Goal: Task Accomplishment & Management: Manage account settings

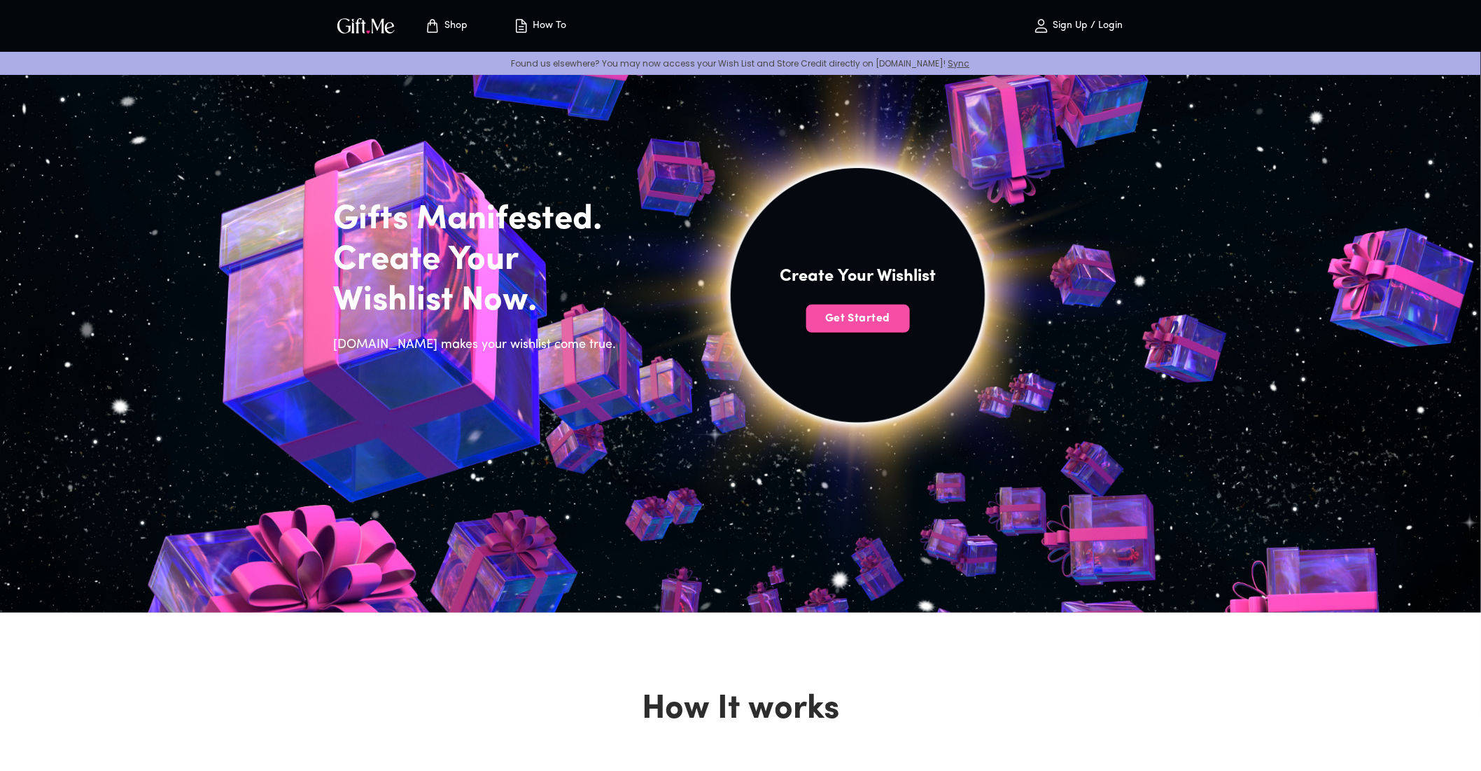
click at [822, 309] on button "Get Started" at bounding box center [858, 318] width 104 height 28
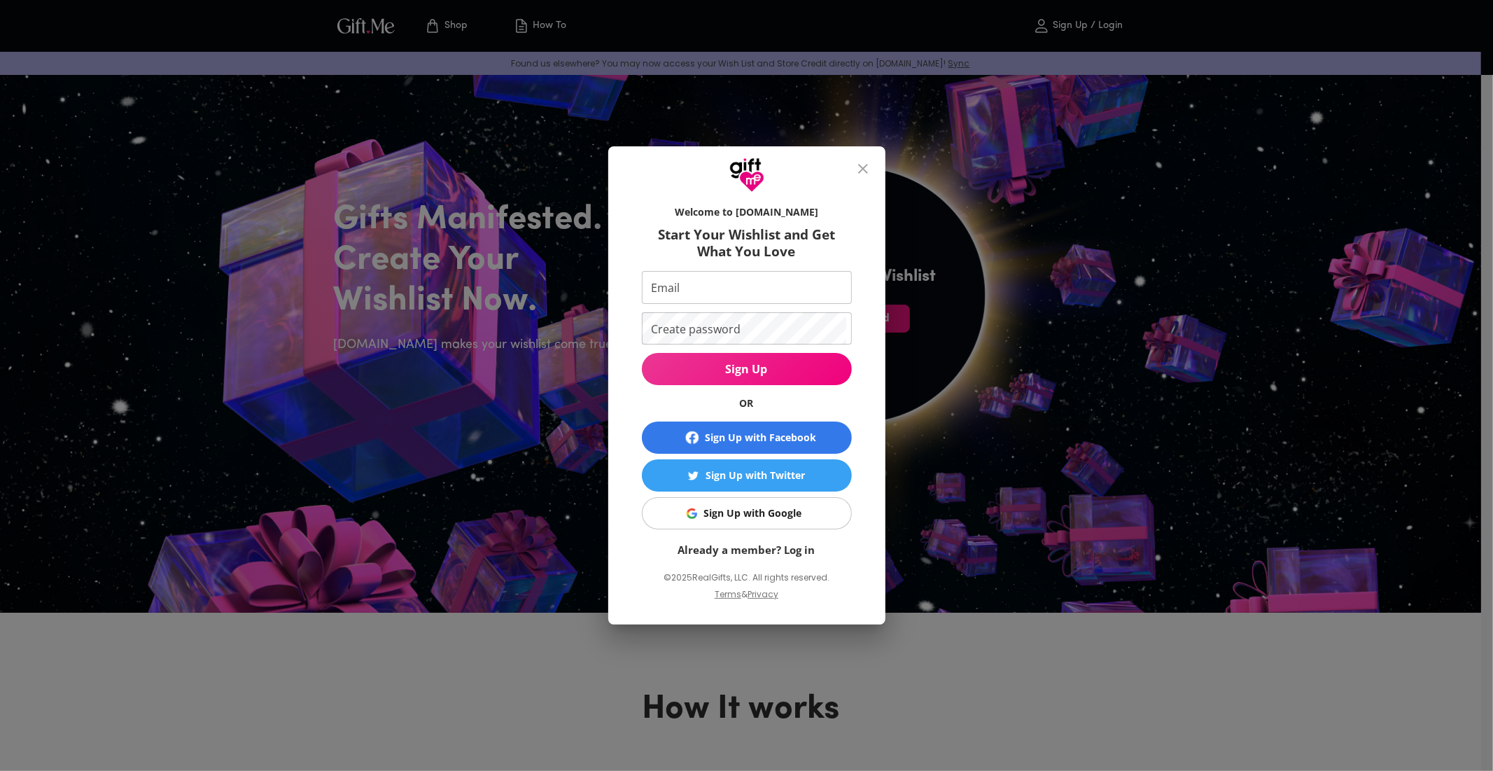
click at [780, 298] on input "Email" at bounding box center [744, 287] width 204 height 33
type input "[EMAIL_ADDRESS][DOMAIN_NAME]"
click at [642, 353] on button "Sign Up" at bounding box center [747, 369] width 210 height 32
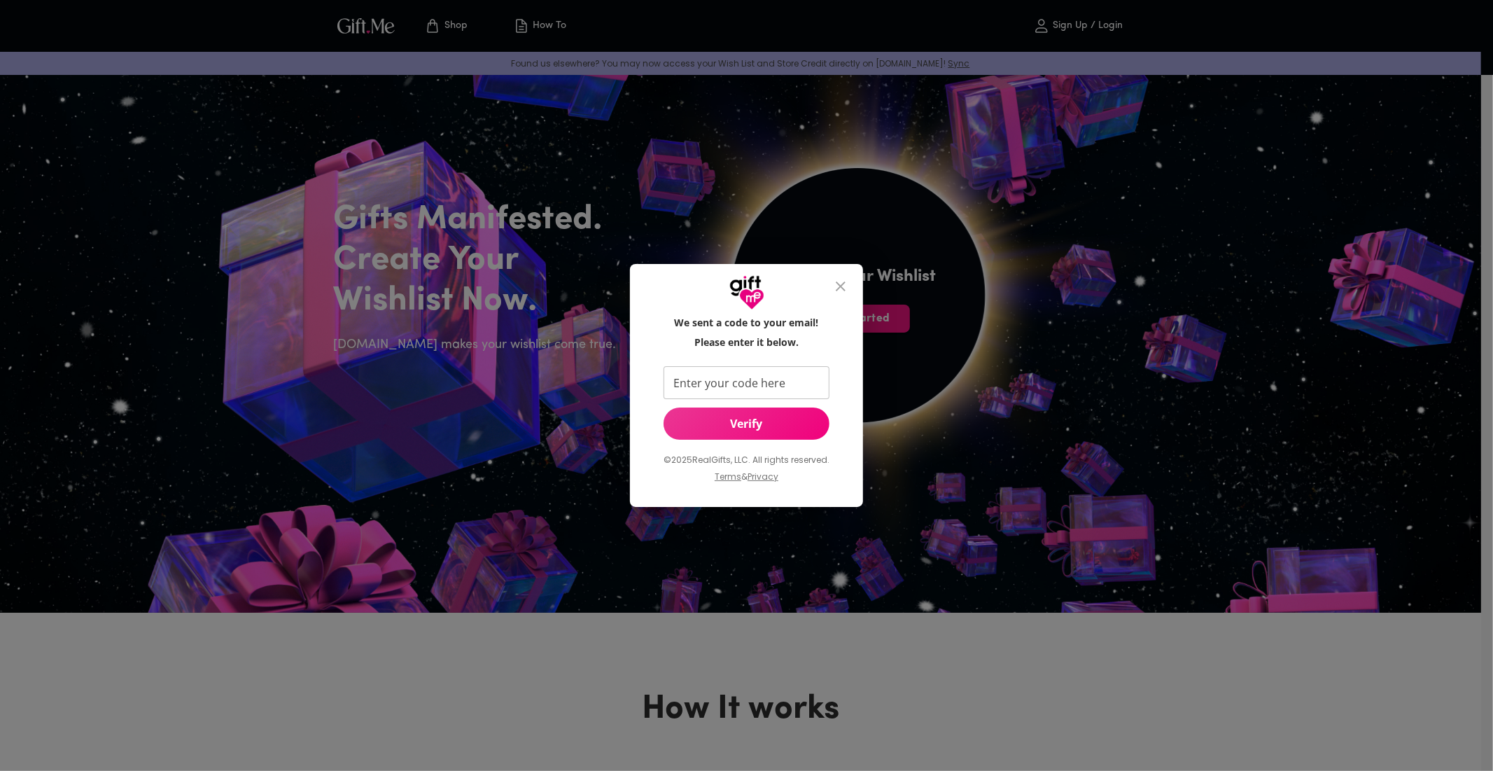
click at [774, 383] on input "Enter your code here" at bounding box center [744, 382] width 160 height 33
paste input "379276"
type input "379276"
click at [788, 416] on span "Verify" at bounding box center [747, 423] width 166 height 15
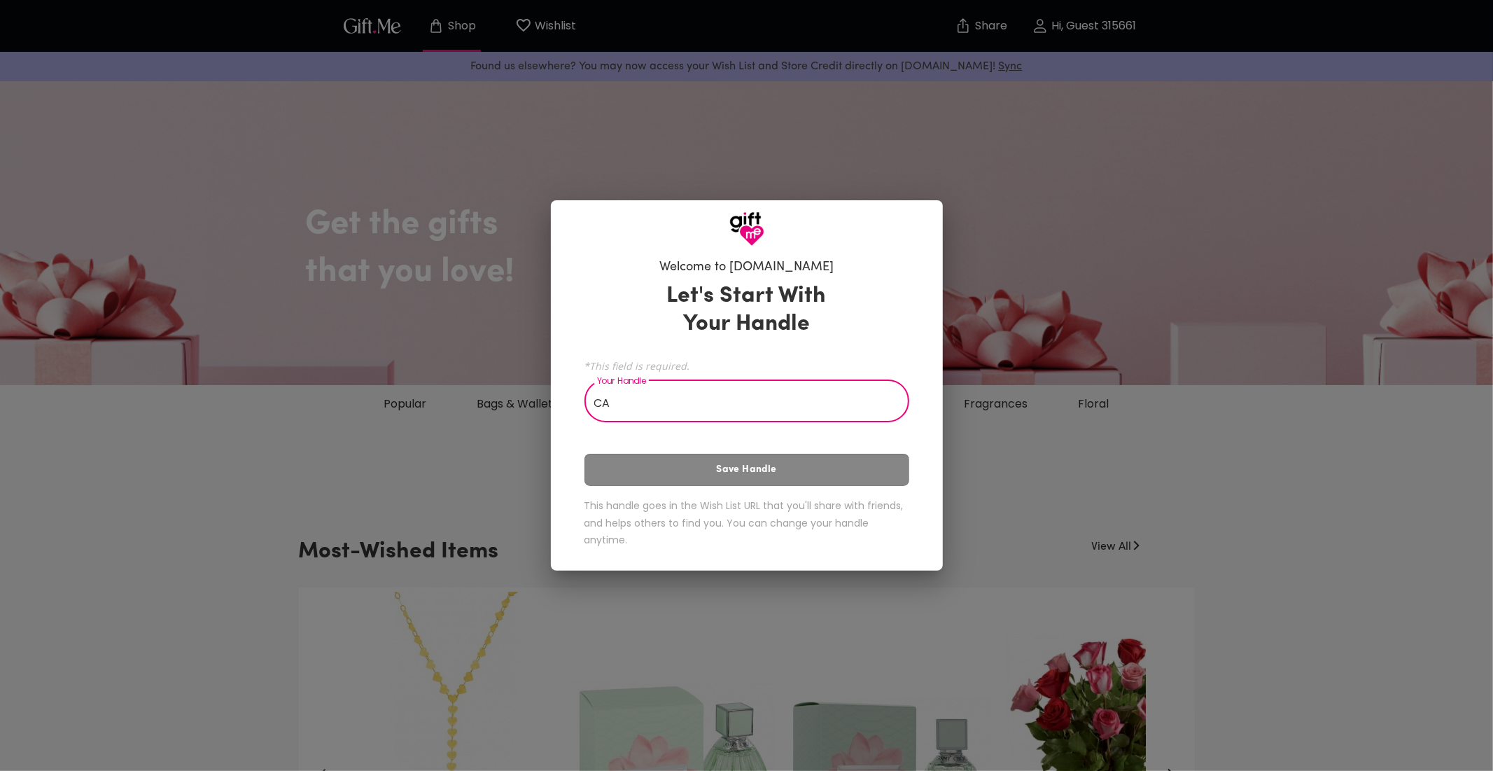
type input "C"
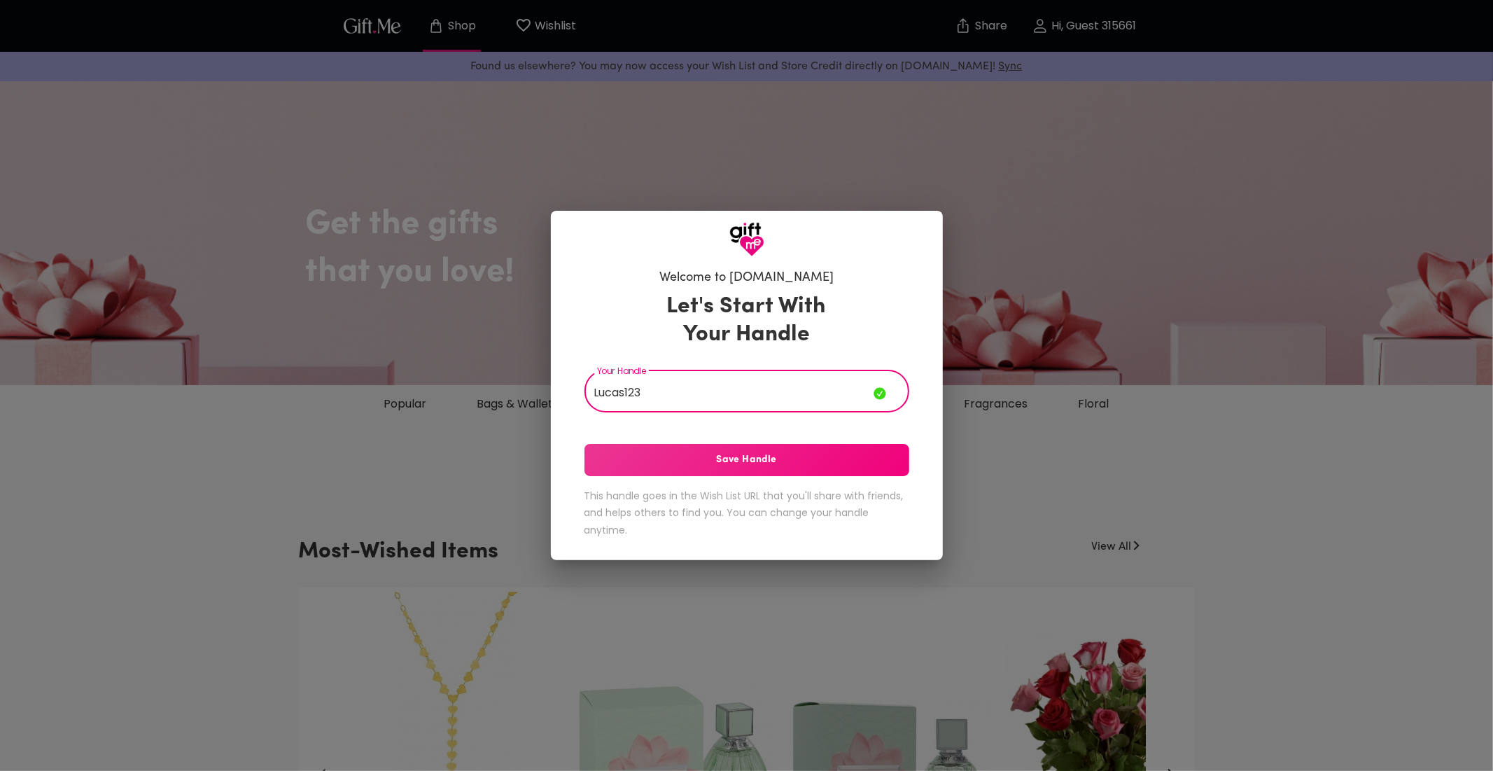
type input "Lucas123"
click at [722, 453] on span "Save Handle" at bounding box center [746, 459] width 325 height 15
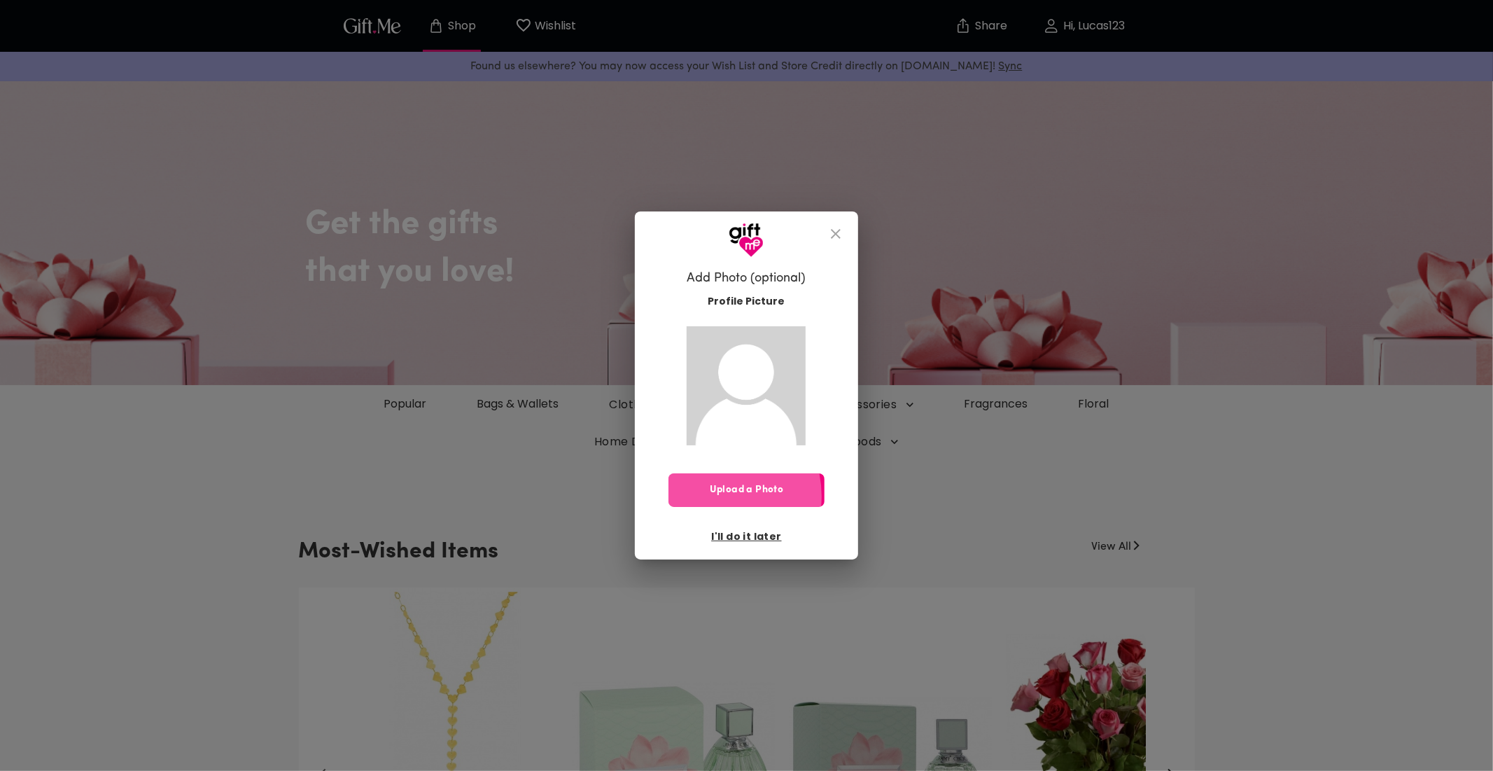
click at [715, 496] on span "Upload a Photo" at bounding box center [745, 489] width 155 height 15
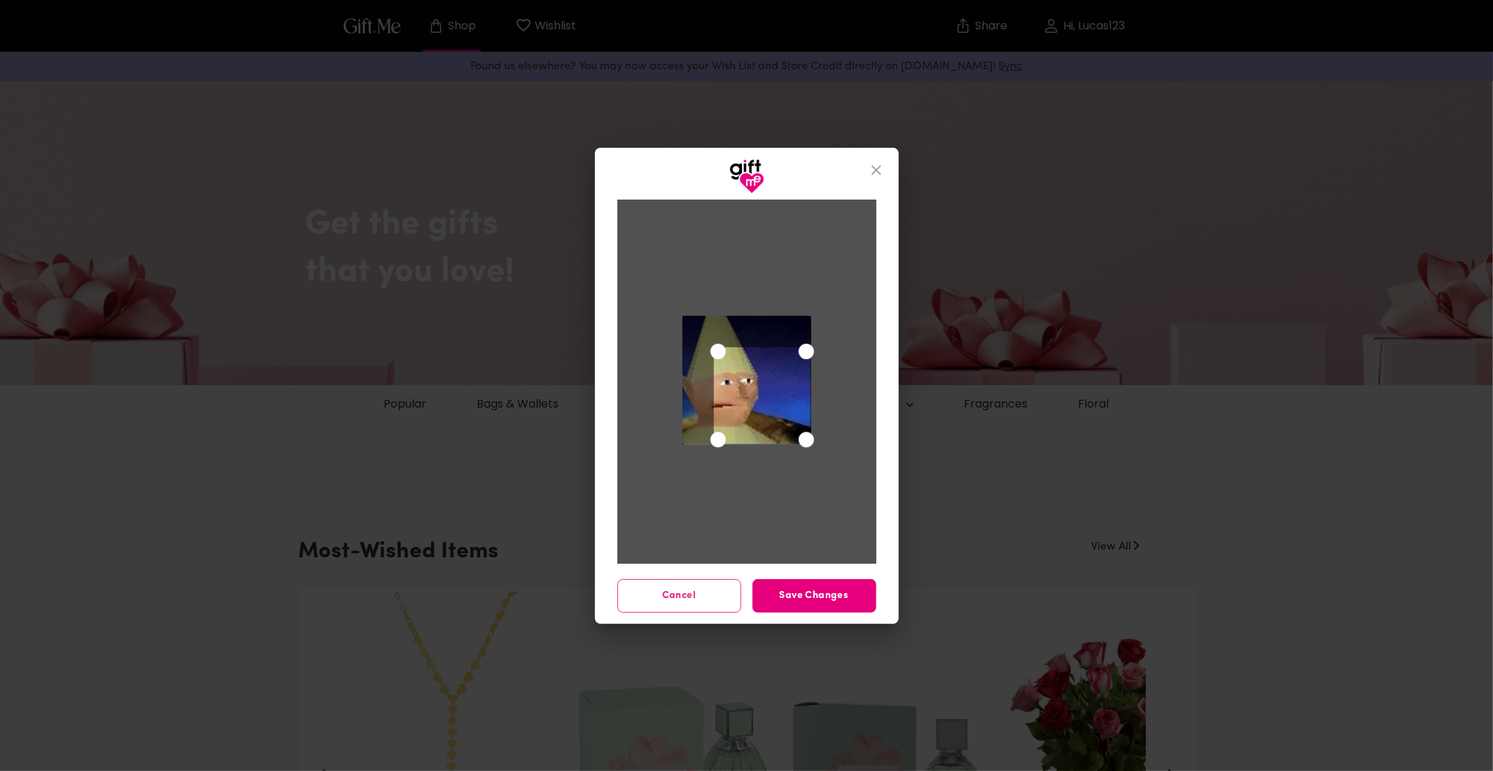
click at [700, 321] on div at bounding box center [746, 380] width 129 height 129
click at [720, 361] on div "Use the arrow keys to move the crop selection area" at bounding box center [730, 384] width 97 height 97
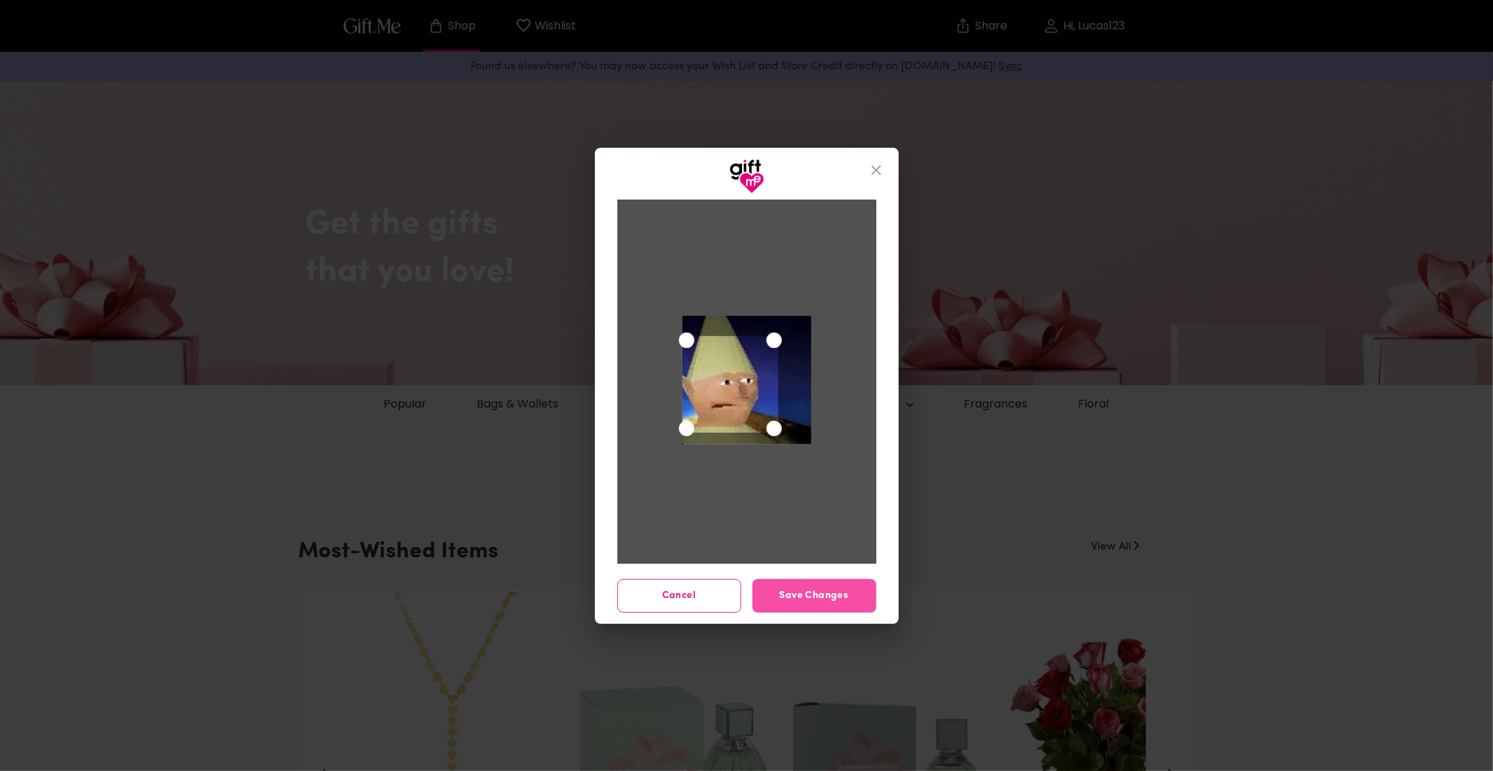
click at [831, 586] on button "Save Changes" at bounding box center [814, 596] width 124 height 34
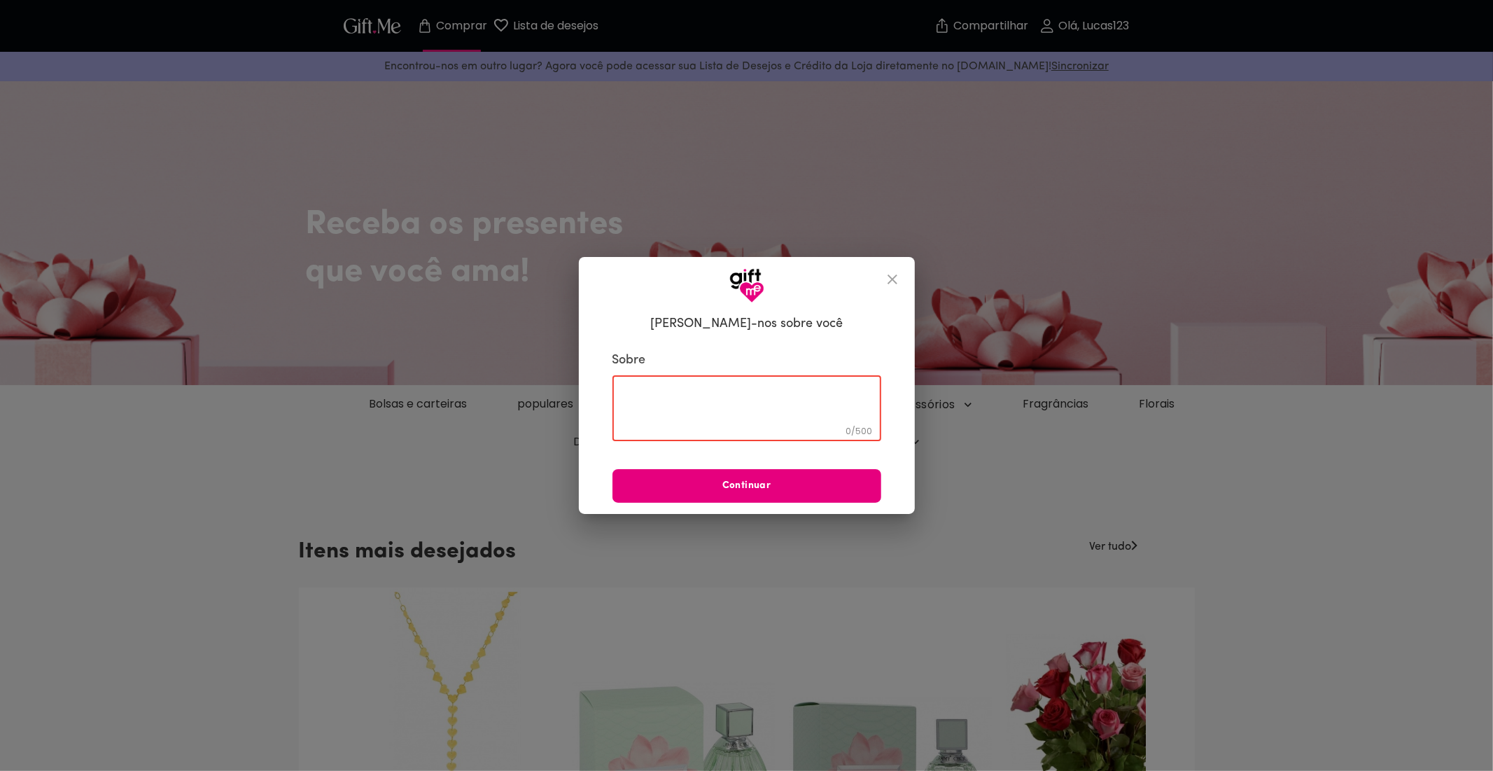
click at [815, 394] on textarea at bounding box center [746, 408] width 249 height 40
type textarea "apenas amo minha namorada."
click at [743, 496] on button "Continuar" at bounding box center [746, 486] width 269 height 34
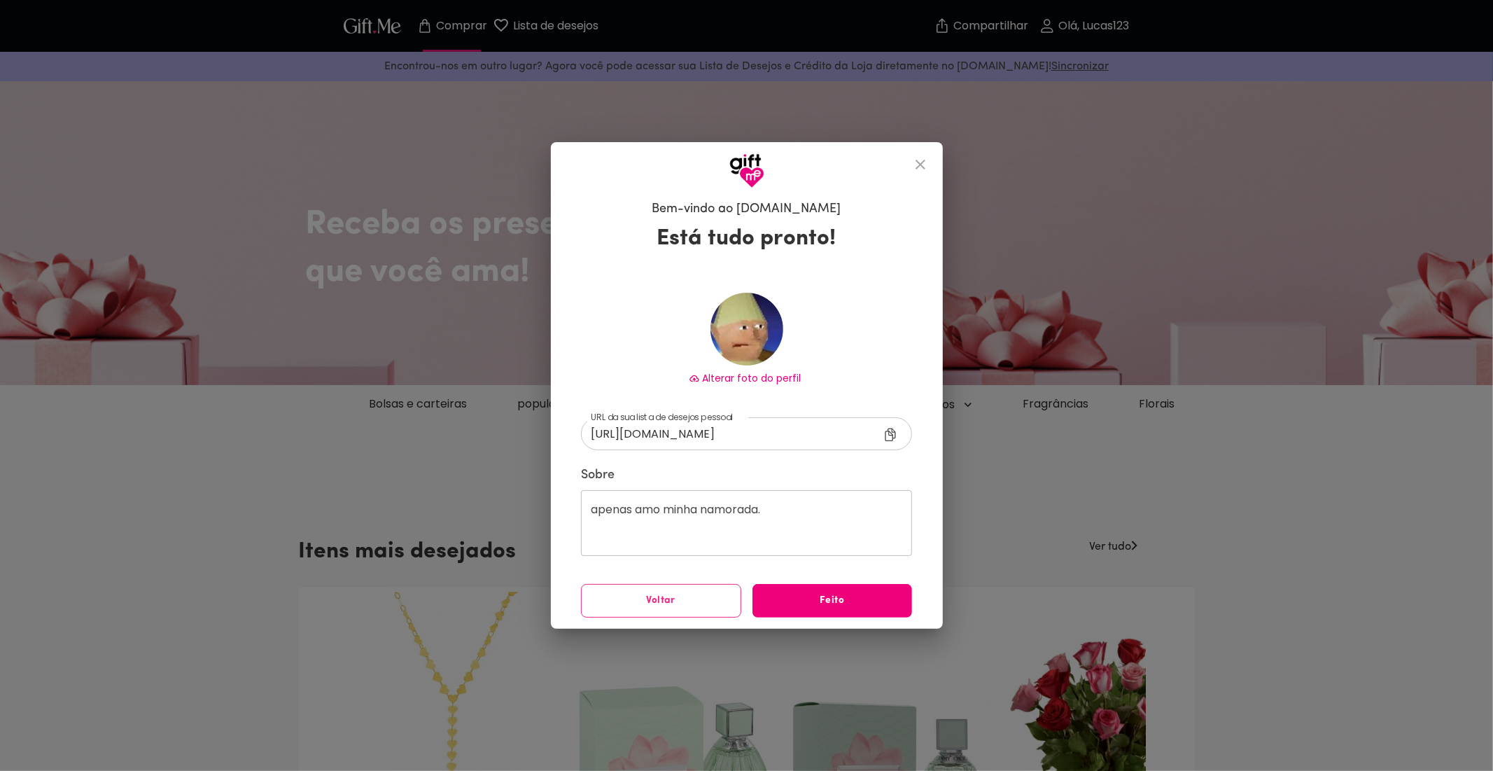
click at [808, 594] on span "Feito" at bounding box center [832, 600] width 160 height 15
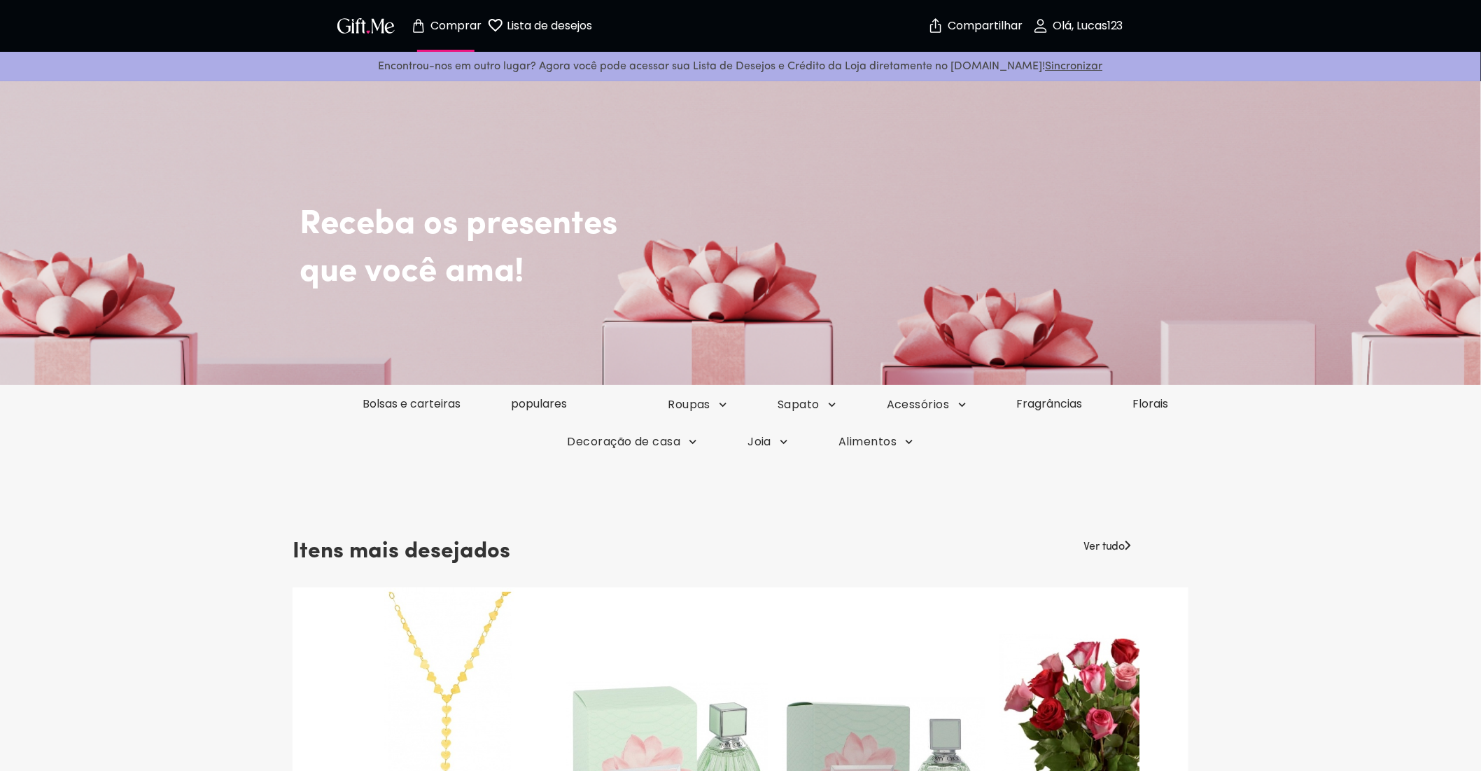
click at [1077, 17] on font "Olá, Lucas123" at bounding box center [1088, 25] width 71 height 16
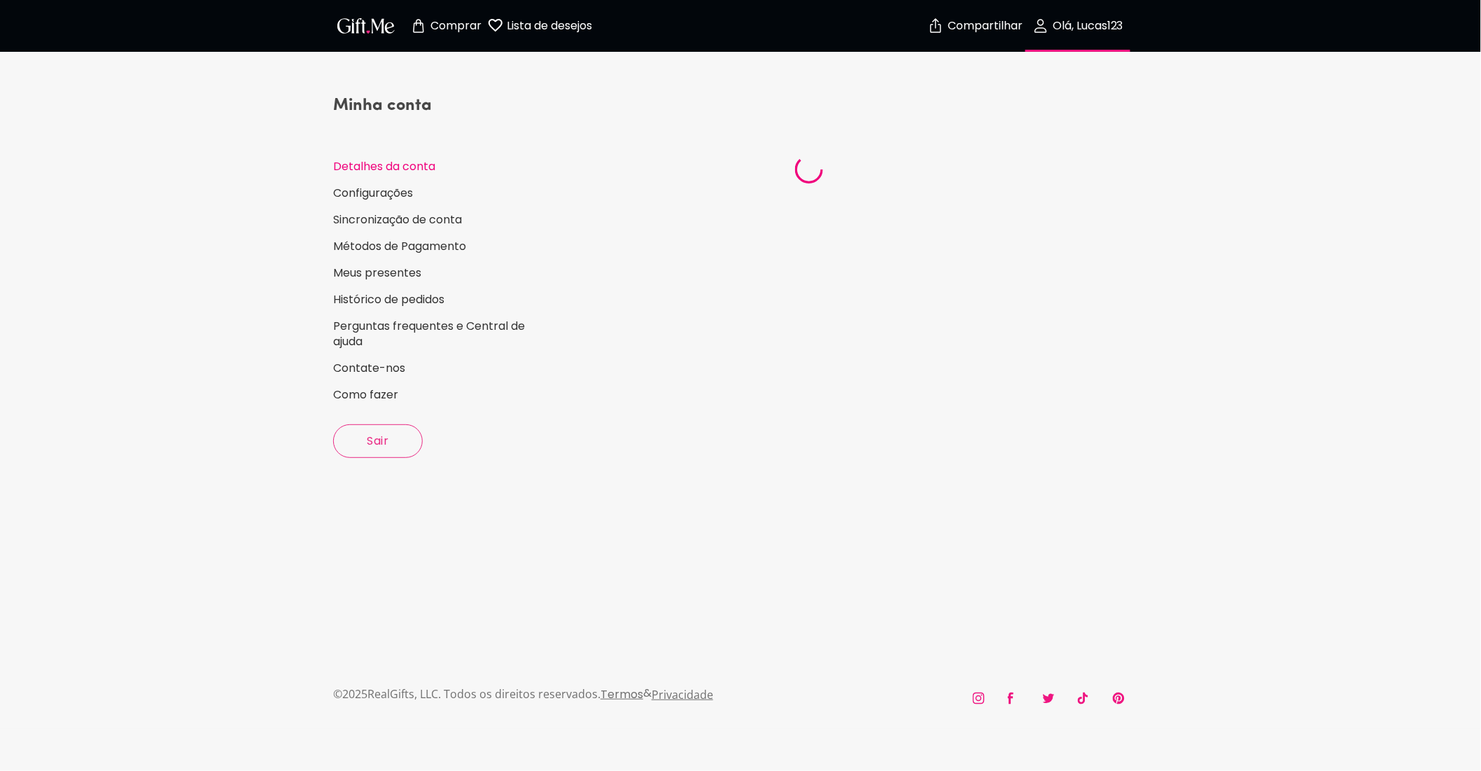
select select "US"
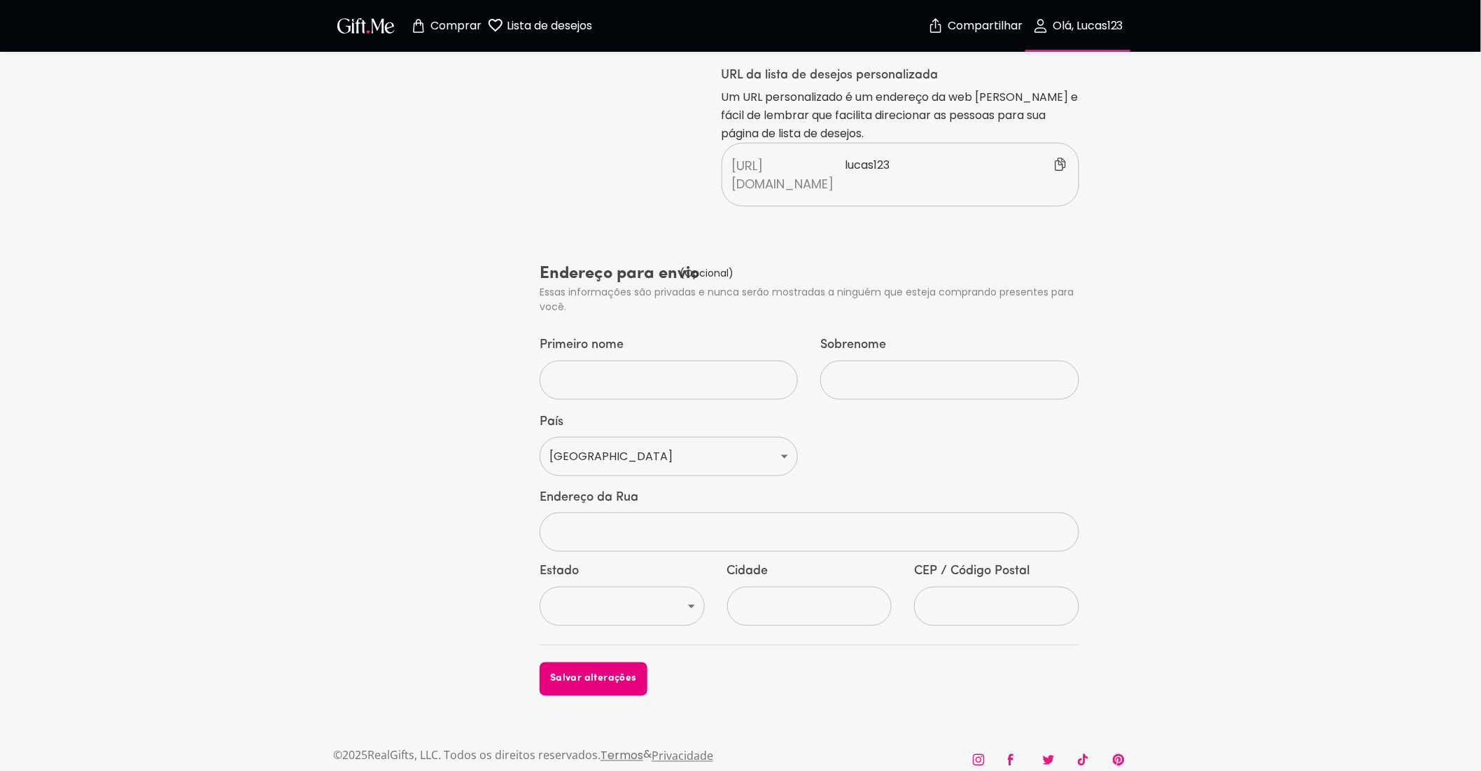
scroll to position [507, 0]
click at [349, 23] on img "button" at bounding box center [366, 25] width 63 height 20
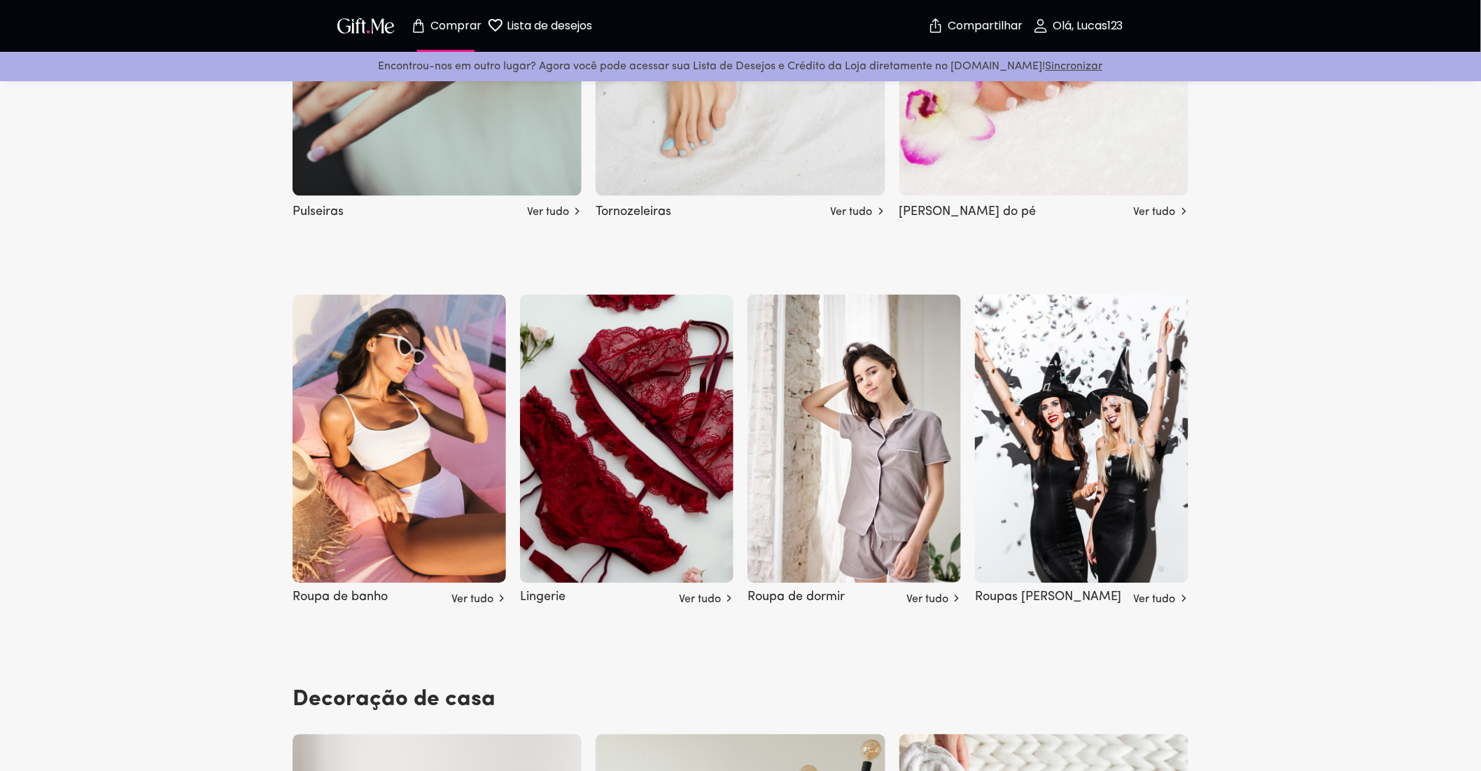
scroll to position [3422, 0]
